Goal: Task Accomplishment & Management: Use online tool/utility

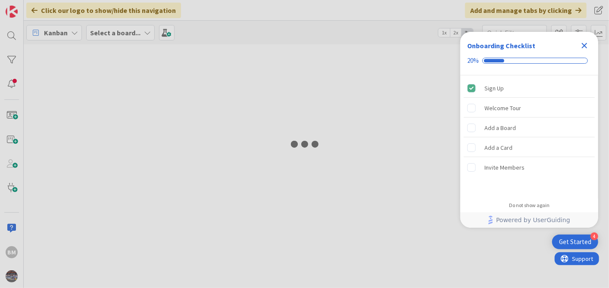
type input "1943"
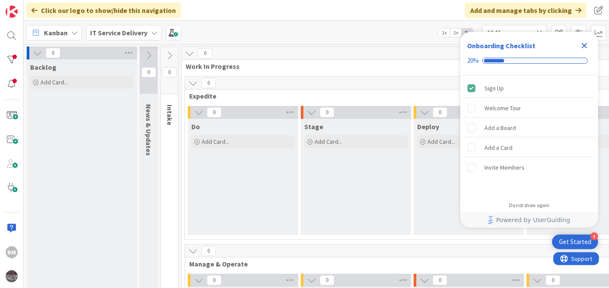
click at [584, 49] on icon "Close Checklist" at bounding box center [584, 46] width 10 height 10
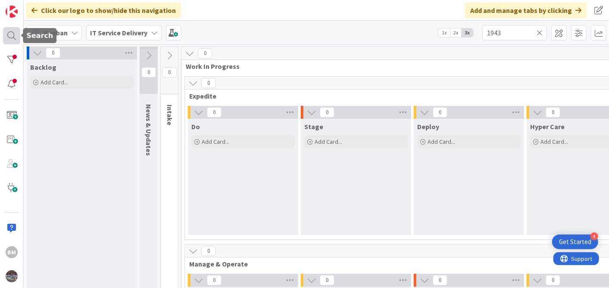
click at [7, 34] on div at bounding box center [11, 35] width 17 height 17
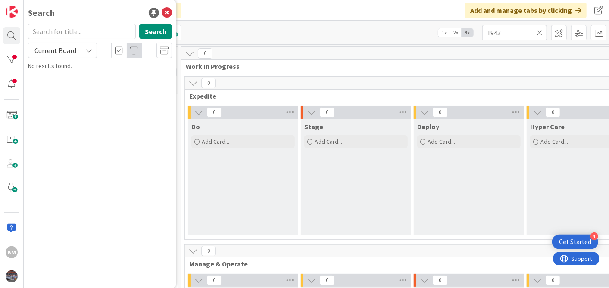
click at [62, 32] on input "text" at bounding box center [82, 32] width 108 height 16
type input "1505"
click at [83, 80] on p "Decommission Skype Environment" at bounding box center [106, 76] width 132 height 9
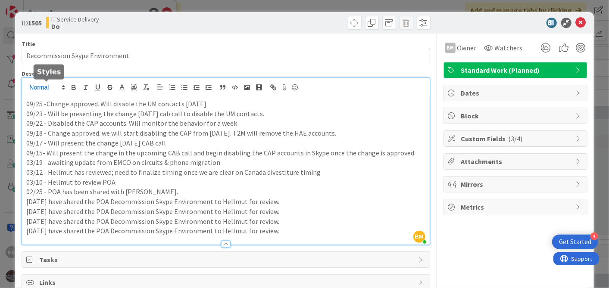
click at [26, 86] on div "BM Balaji Mali just joined 09/25 -Change approved. Will disable the UM contacts…" at bounding box center [225, 161] width 407 height 167
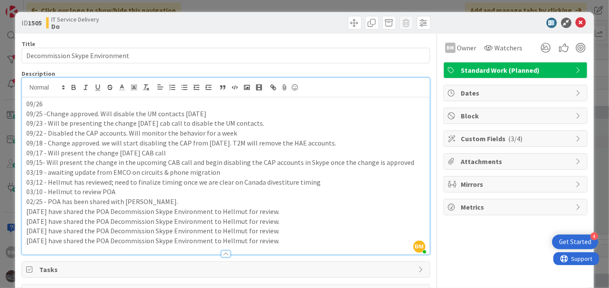
drag, startPoint x: 53, startPoint y: 103, endPoint x: 63, endPoint y: 104, distance: 10.8
click at [53, 103] on p "09/26" at bounding box center [225, 104] width 399 height 10
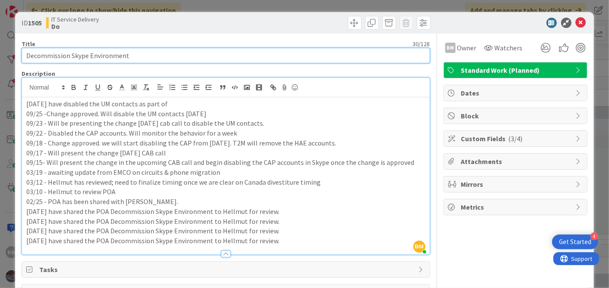
drag, startPoint x: 135, startPoint y: 57, endPoint x: 7, endPoint y: 56, distance: 127.6
click at [7, 56] on div "ID 1505 IT Service Delivery Do Title 30 / 128 Decommission Skype Environment De…" at bounding box center [304, 144] width 609 height 288
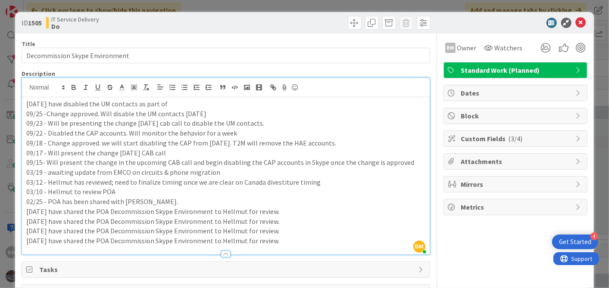
click at [178, 100] on p "09/26 - We have disabled the UM contacts as part of" at bounding box center [225, 104] width 399 height 10
click at [576, 24] on icon at bounding box center [581, 23] width 10 height 10
